Goal: Information Seeking & Learning: Learn about a topic

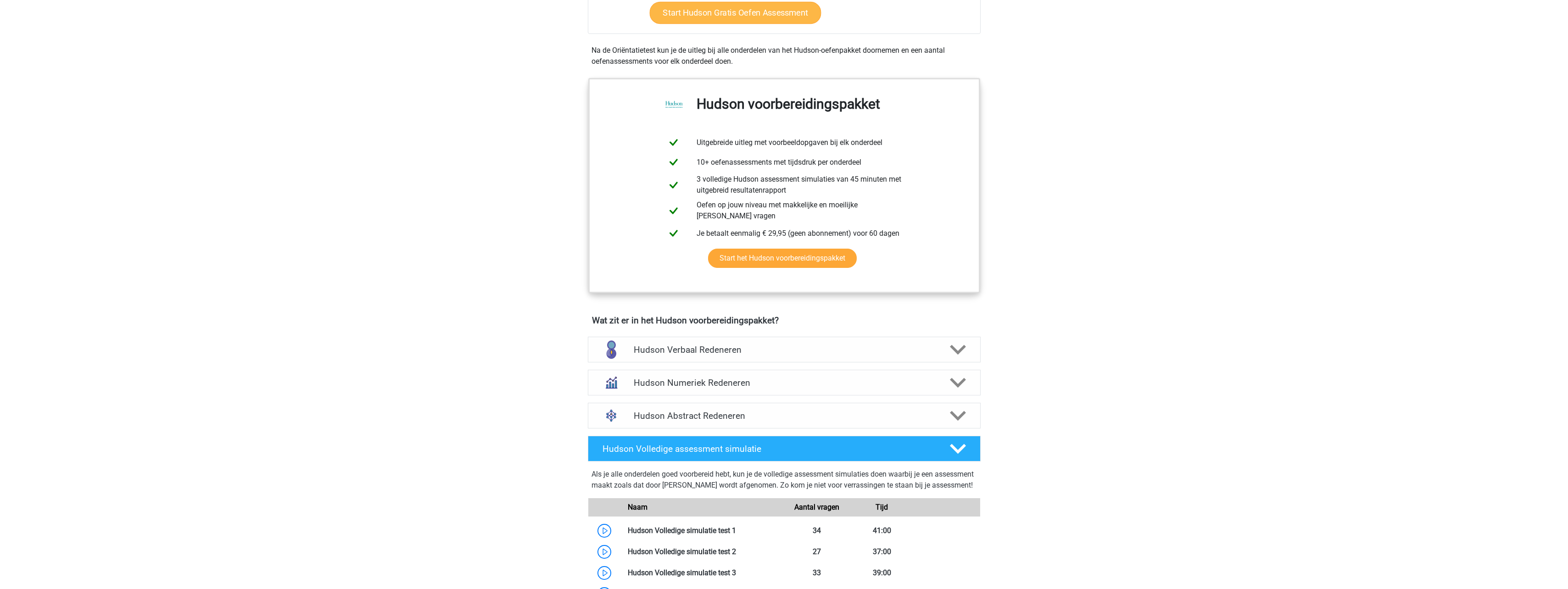
scroll to position [321, 0]
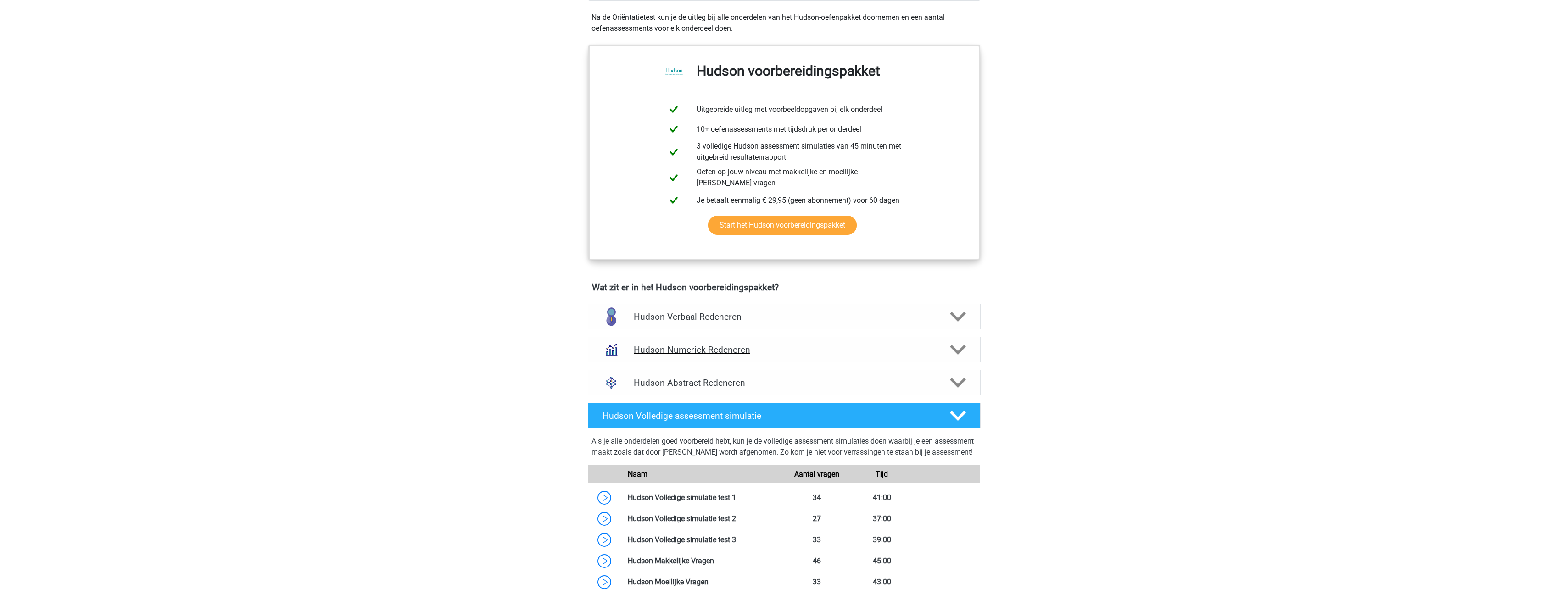
click at [957, 345] on icon at bounding box center [958, 350] width 16 height 16
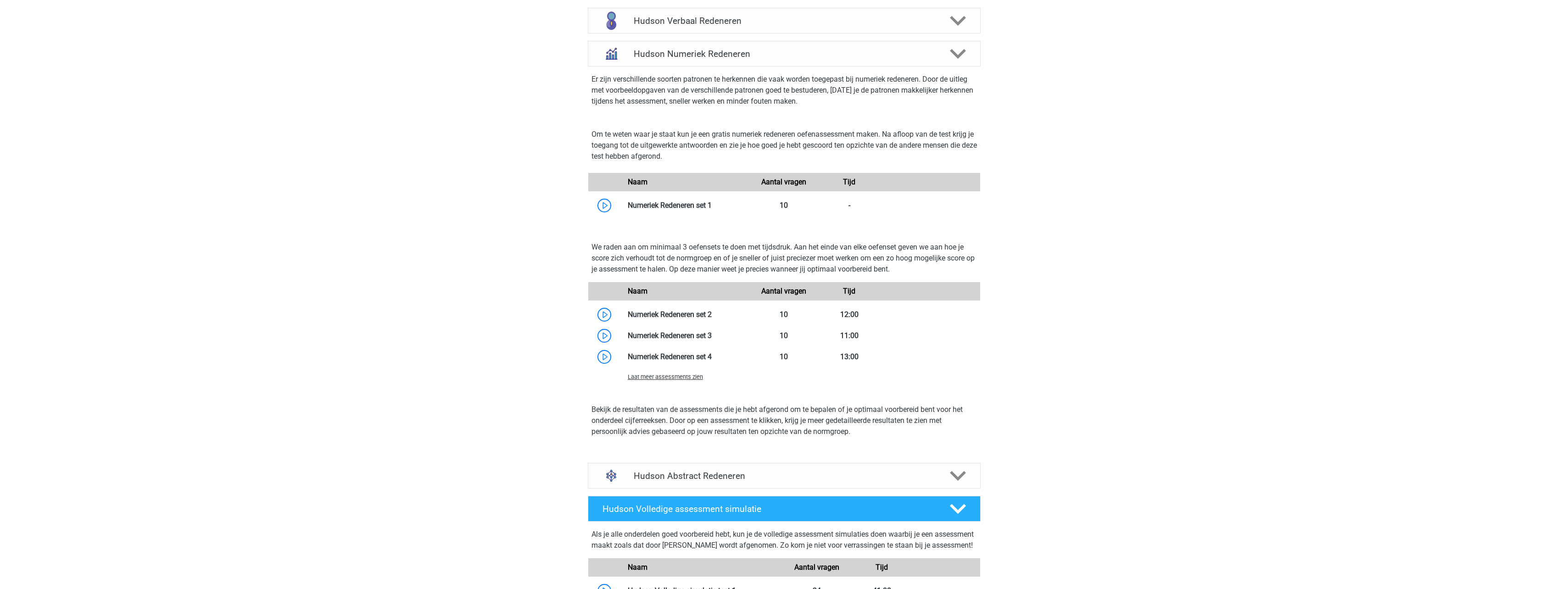
scroll to position [643, 0]
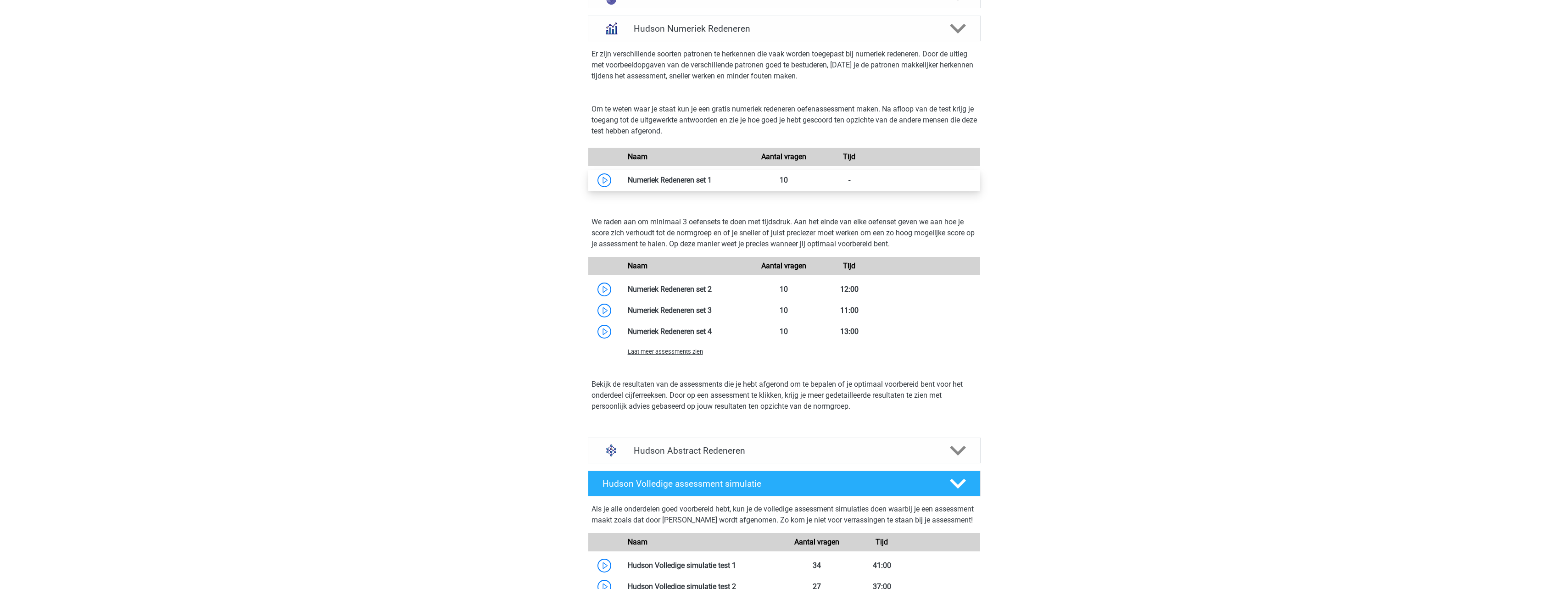
click at [712, 180] on link at bounding box center [712, 179] width 0 height 9
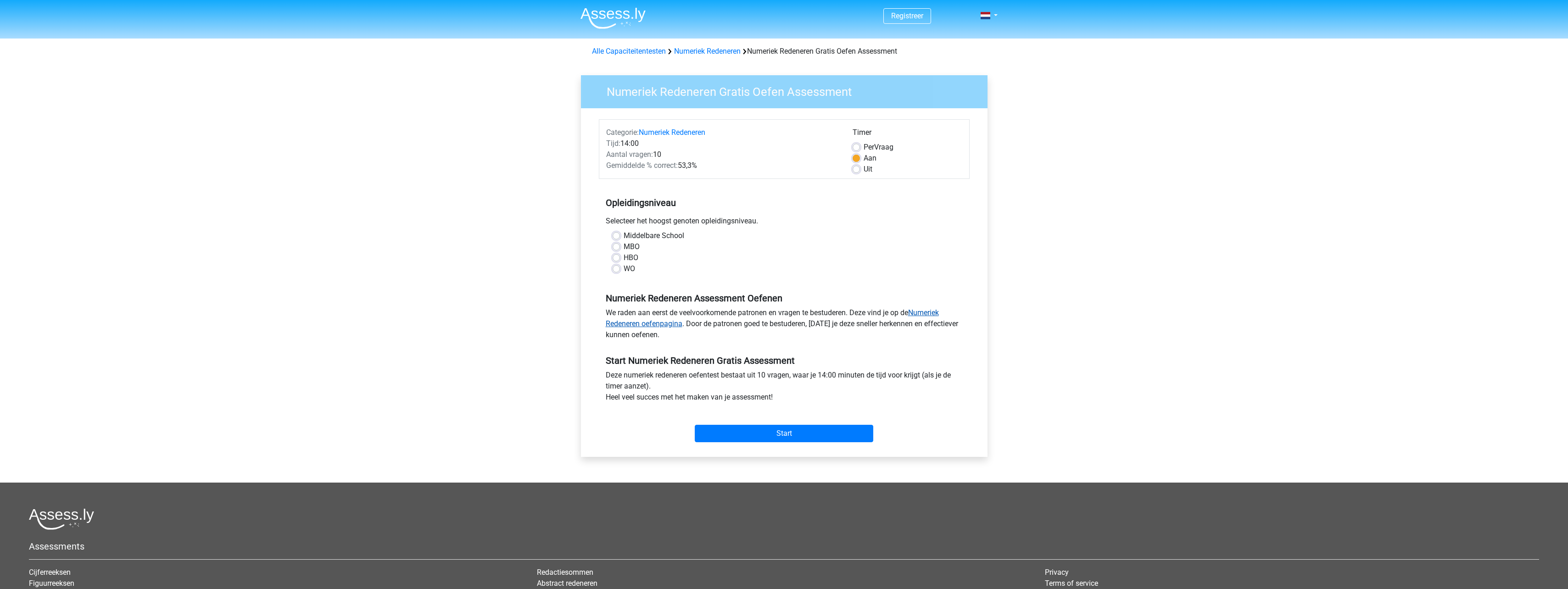
click at [634, 325] on link "Numeriek Redeneren oefenpagina" at bounding box center [773, 318] width 333 height 20
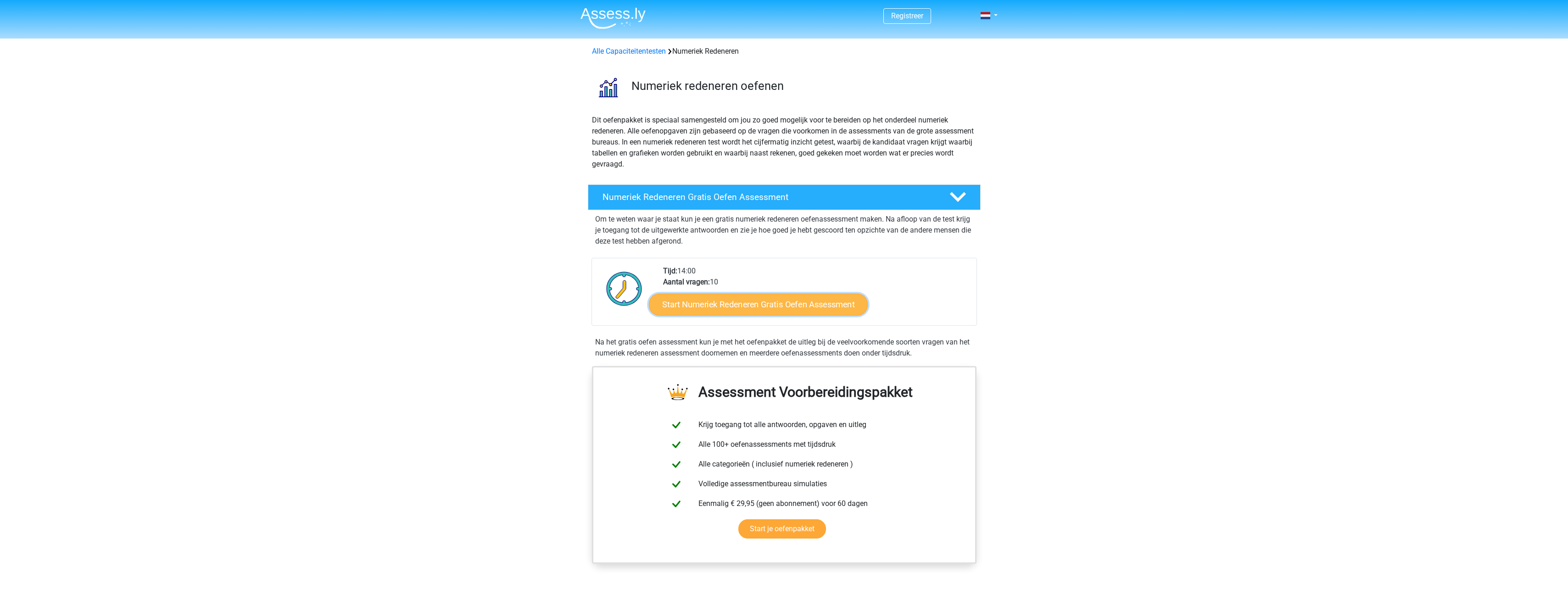
click at [719, 305] on link "Start Numeriek Redeneren Gratis Oefen Assessment" at bounding box center [759, 304] width 219 height 22
